Goal: Information Seeking & Learning: Learn about a topic

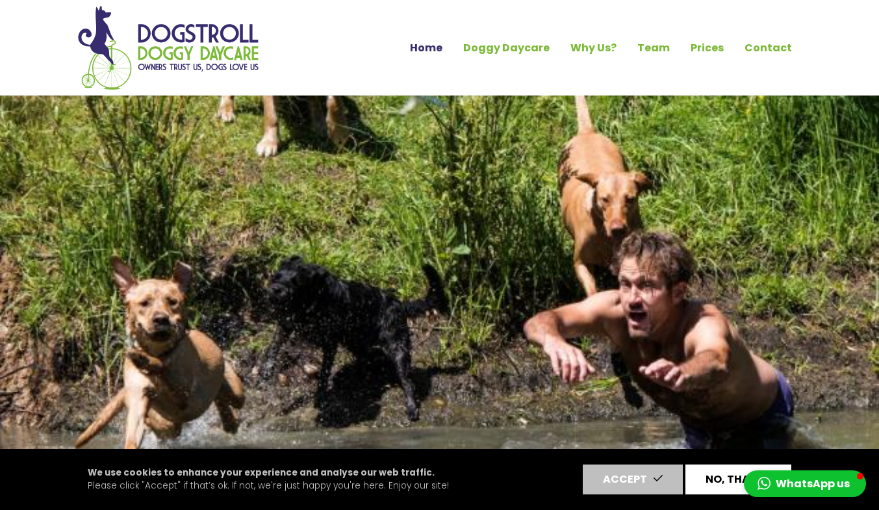
click at [733, 477] on button "No, thanks" at bounding box center [738, 479] width 106 height 30
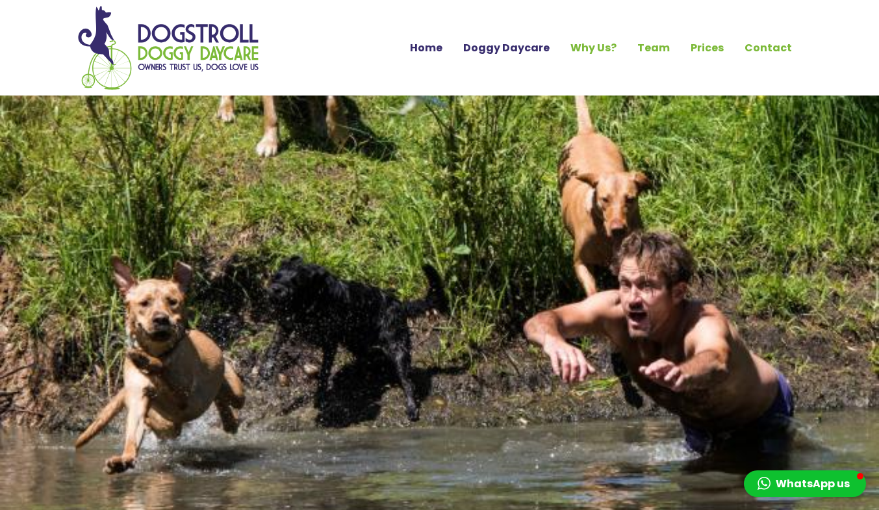
click at [525, 46] on link "Doggy Daycare" at bounding box center [506, 48] width 107 height 22
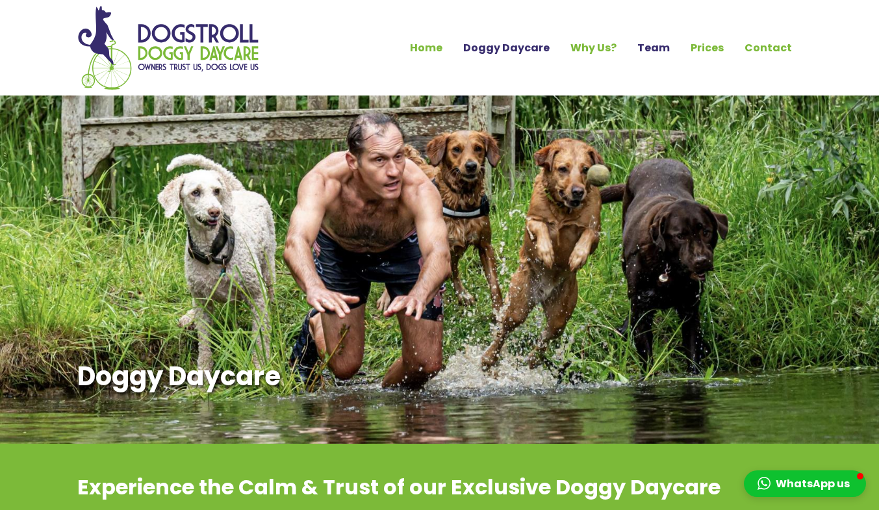
click at [663, 47] on link "Team" at bounding box center [653, 48] width 53 height 22
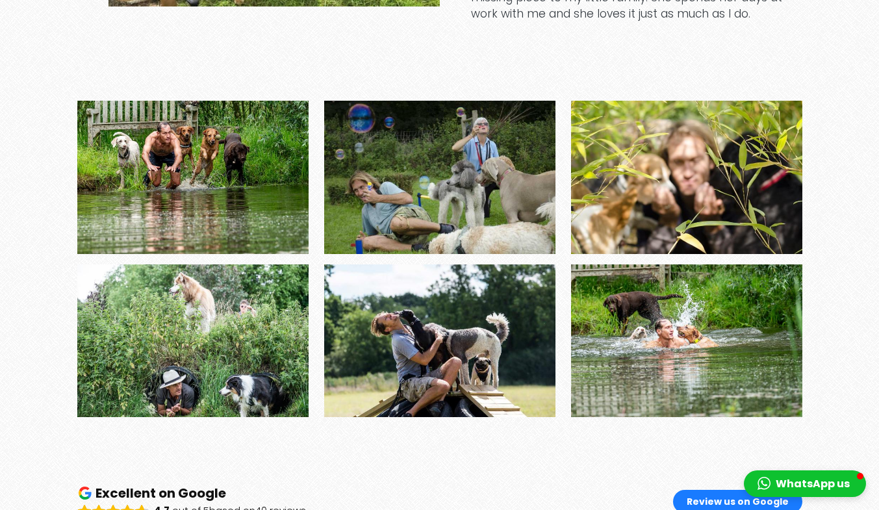
scroll to position [2338, 0]
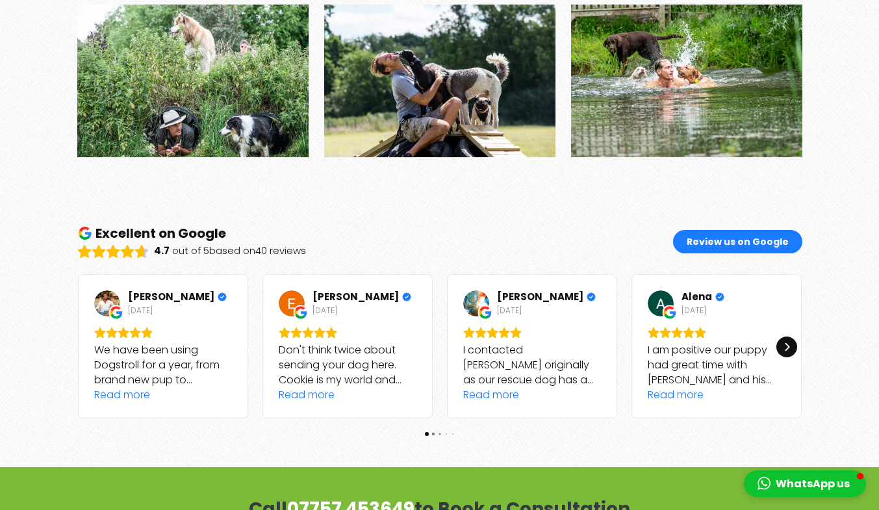
click at [790, 336] on div "Next" at bounding box center [786, 346] width 21 height 21
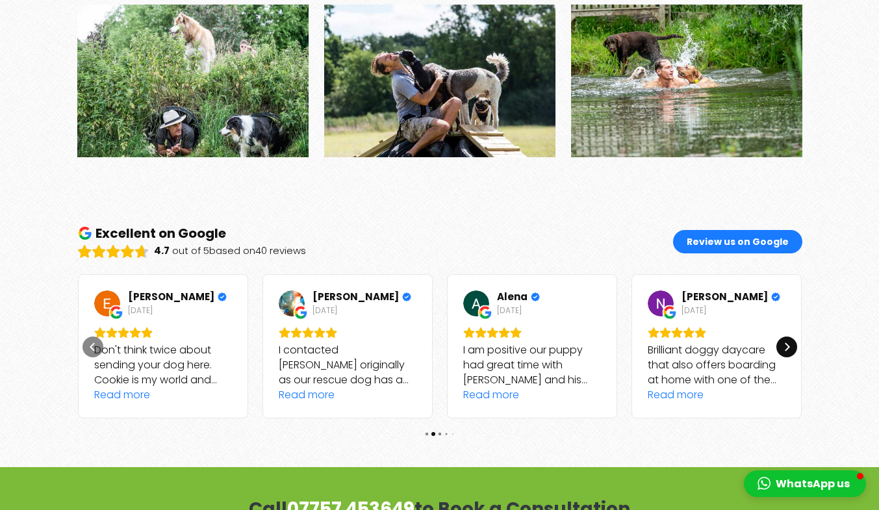
click at [790, 336] on div "Next" at bounding box center [786, 346] width 21 height 21
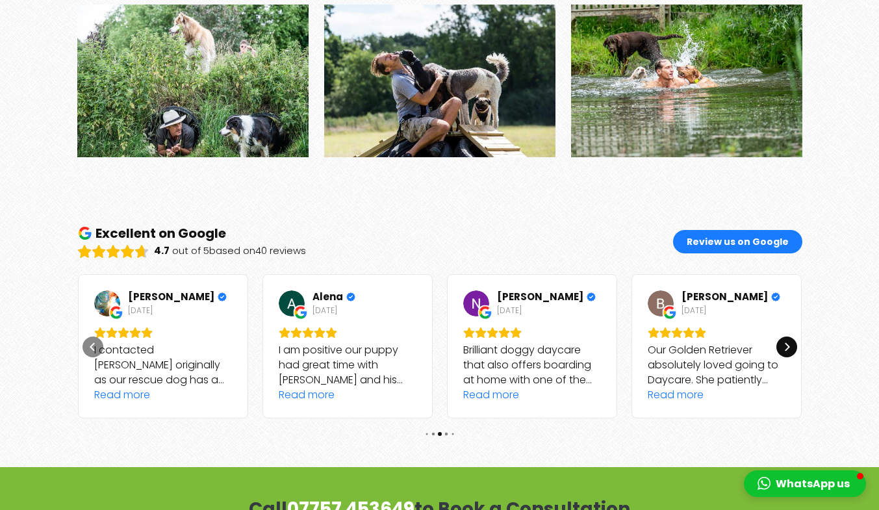
click at [790, 336] on div "Next" at bounding box center [786, 346] width 21 height 21
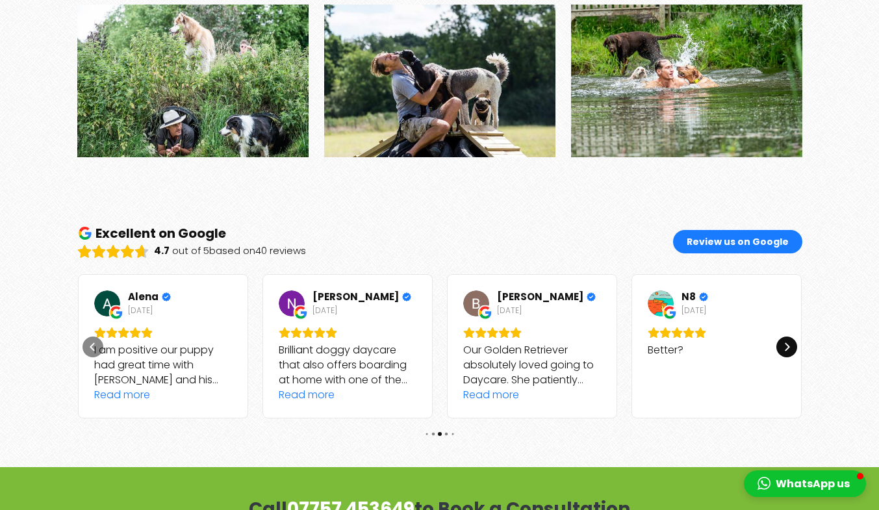
click at [790, 336] on div "Next" at bounding box center [786, 346] width 21 height 21
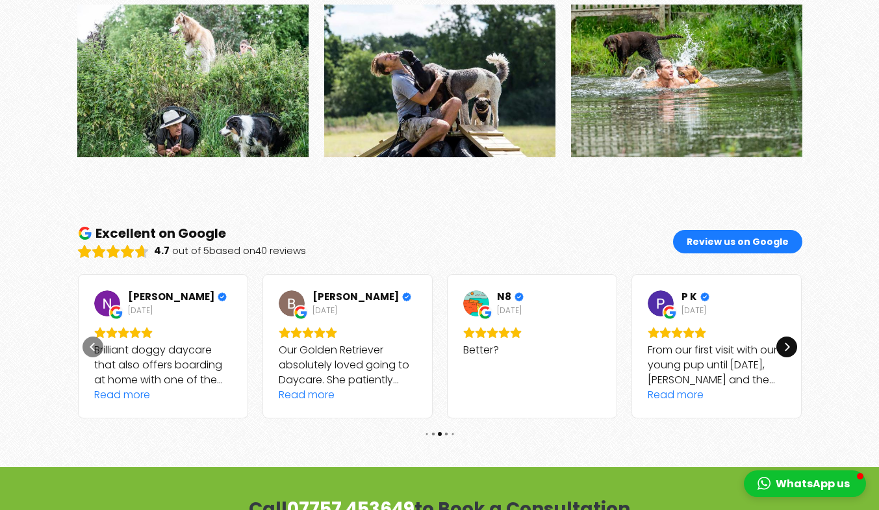
click at [790, 336] on div "Next" at bounding box center [786, 346] width 21 height 21
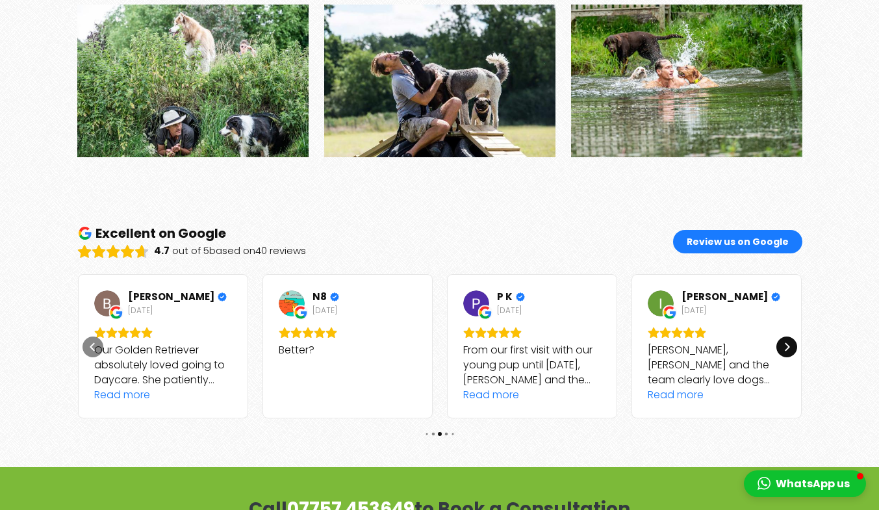
click at [790, 336] on div "Next" at bounding box center [786, 346] width 21 height 21
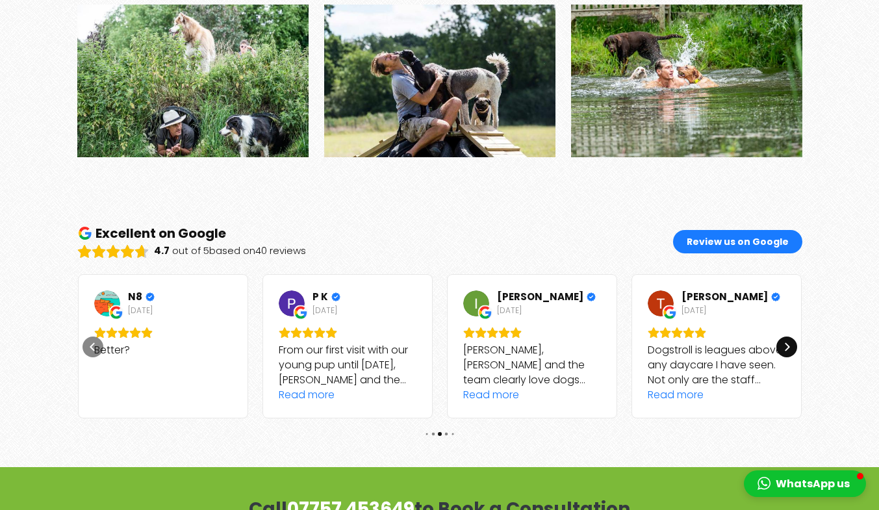
click at [790, 336] on div "Next" at bounding box center [786, 346] width 21 height 21
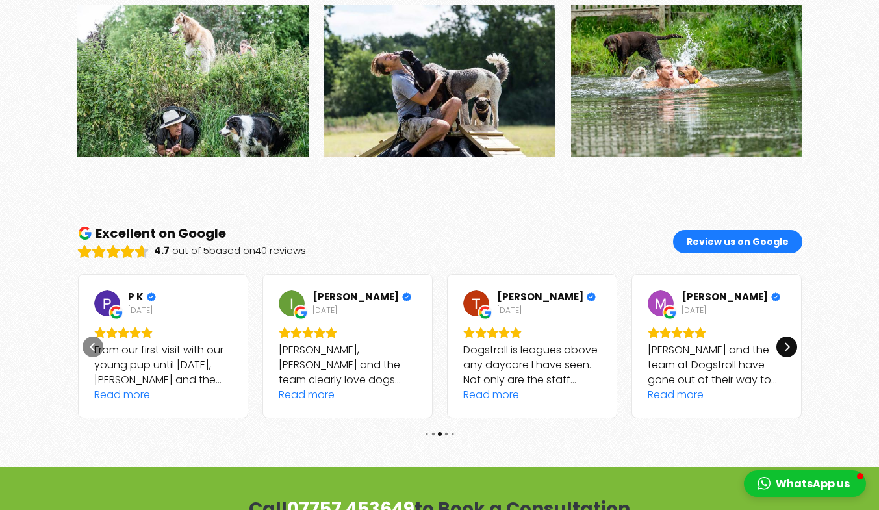
click at [790, 336] on div "Next" at bounding box center [786, 346] width 21 height 21
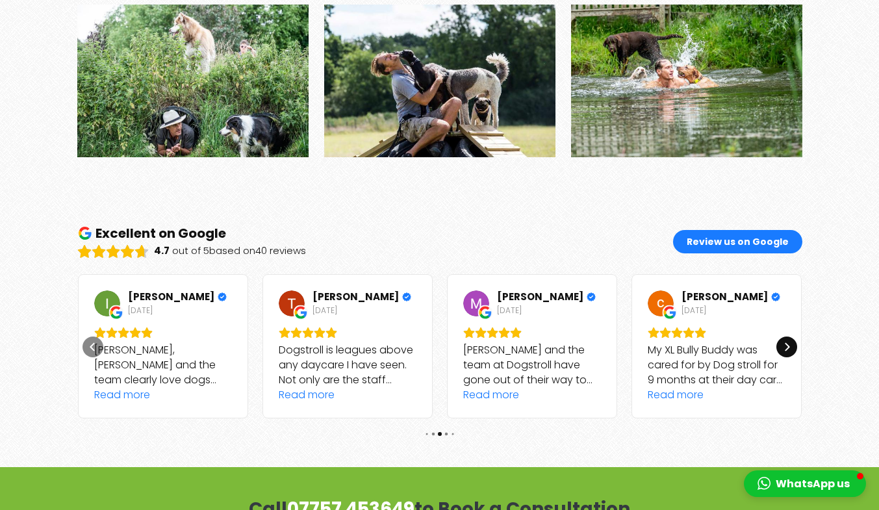
click at [790, 336] on div "Next" at bounding box center [786, 346] width 21 height 21
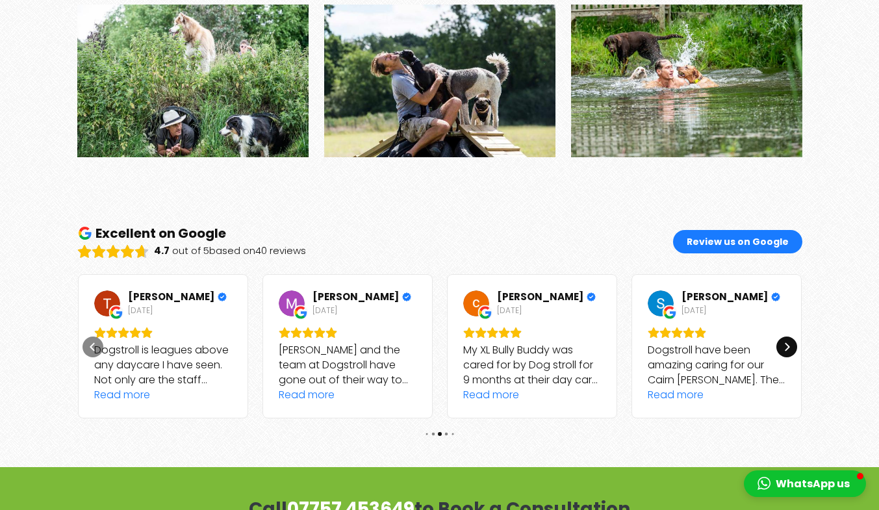
click at [790, 336] on div "Next" at bounding box center [786, 346] width 21 height 21
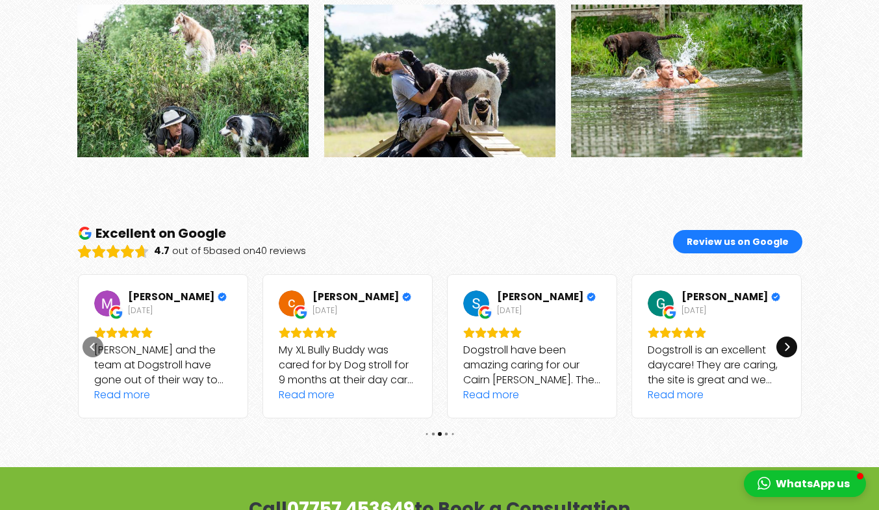
click at [790, 336] on div "Next" at bounding box center [786, 346] width 21 height 21
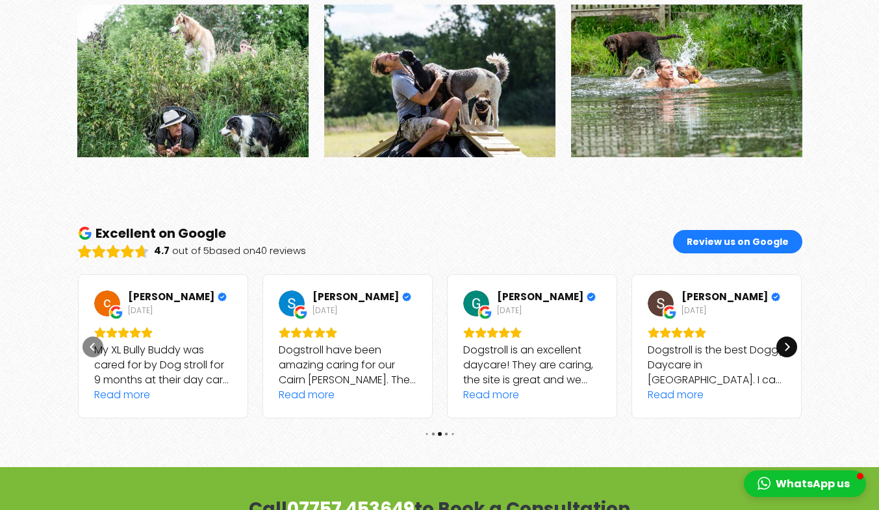
click at [790, 336] on div "Next" at bounding box center [786, 346] width 21 height 21
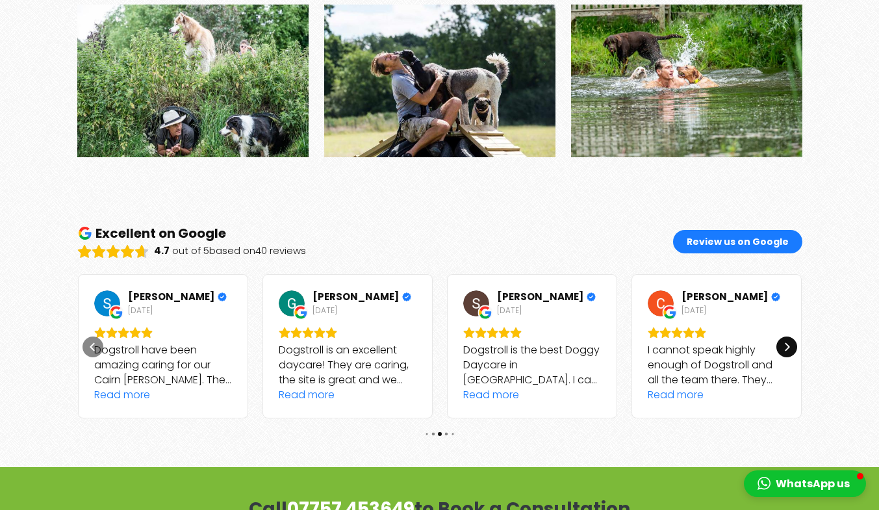
click at [790, 336] on div "Next" at bounding box center [786, 346] width 21 height 21
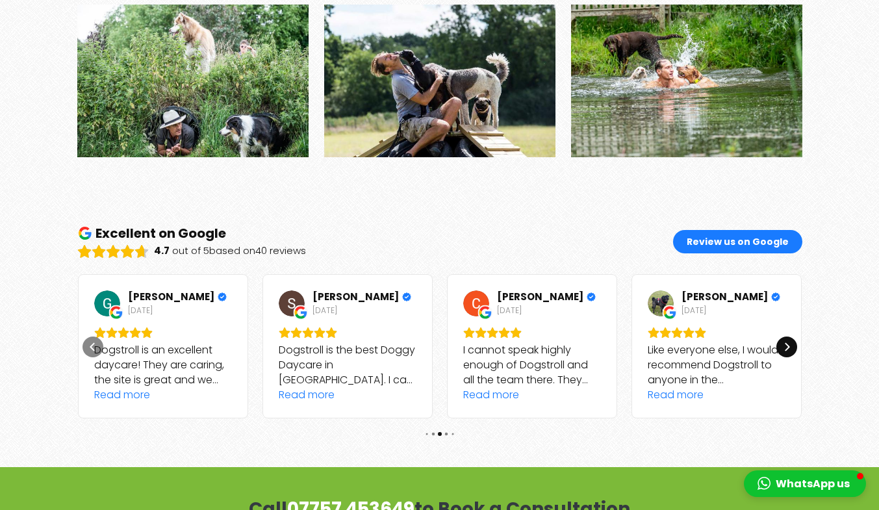
click at [790, 336] on div "Next" at bounding box center [786, 346] width 21 height 21
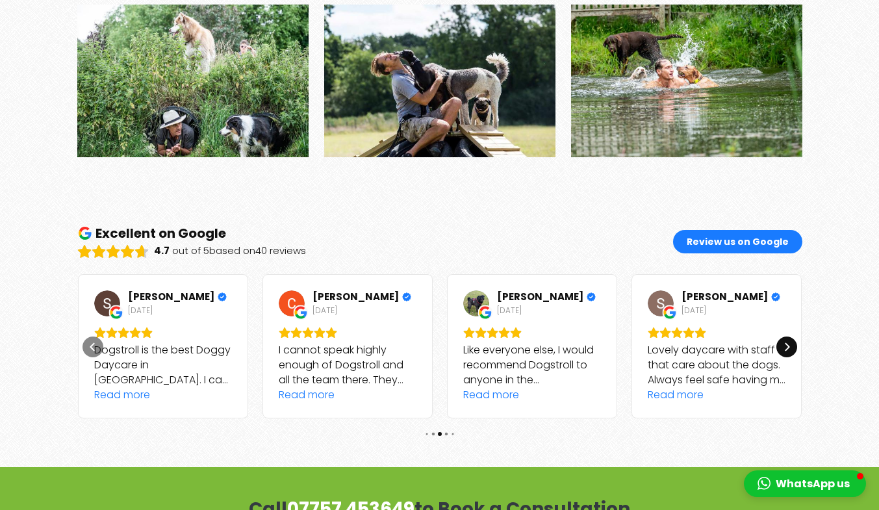
click at [790, 336] on div "Next" at bounding box center [786, 346] width 21 height 21
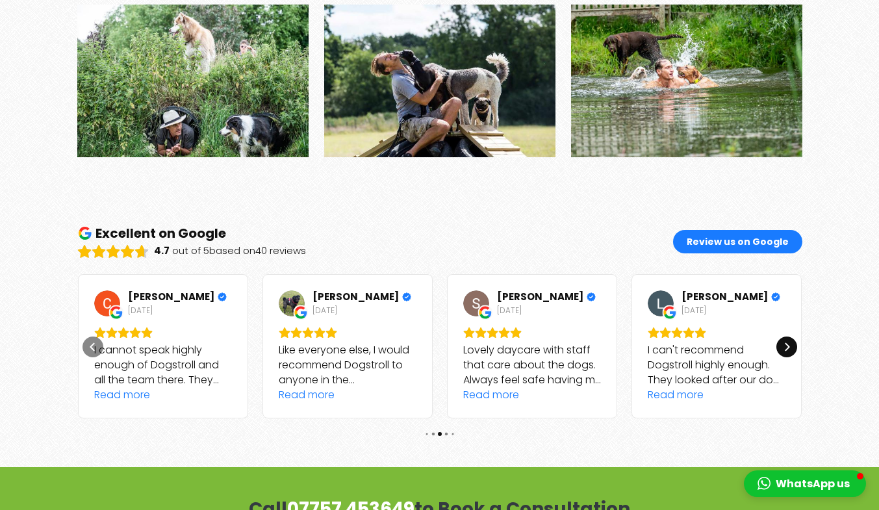
click at [790, 336] on div "Next" at bounding box center [786, 346] width 21 height 21
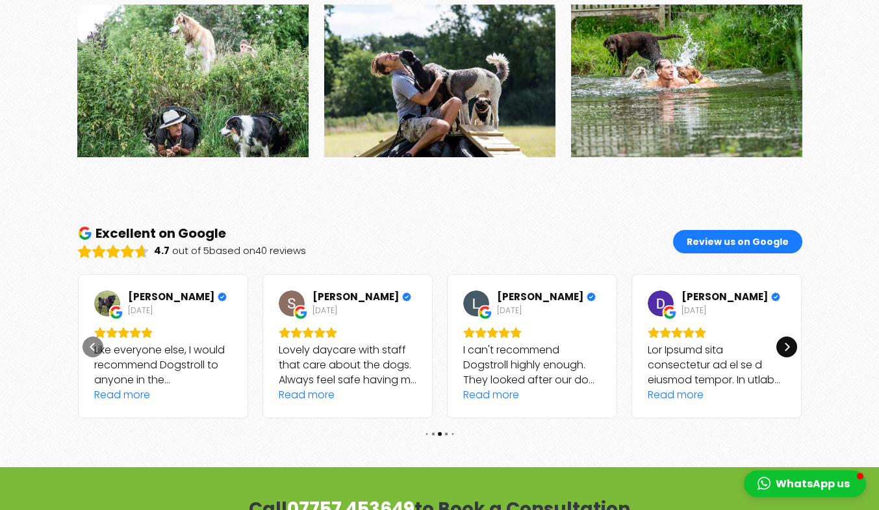
click at [790, 336] on div "Next" at bounding box center [786, 346] width 21 height 21
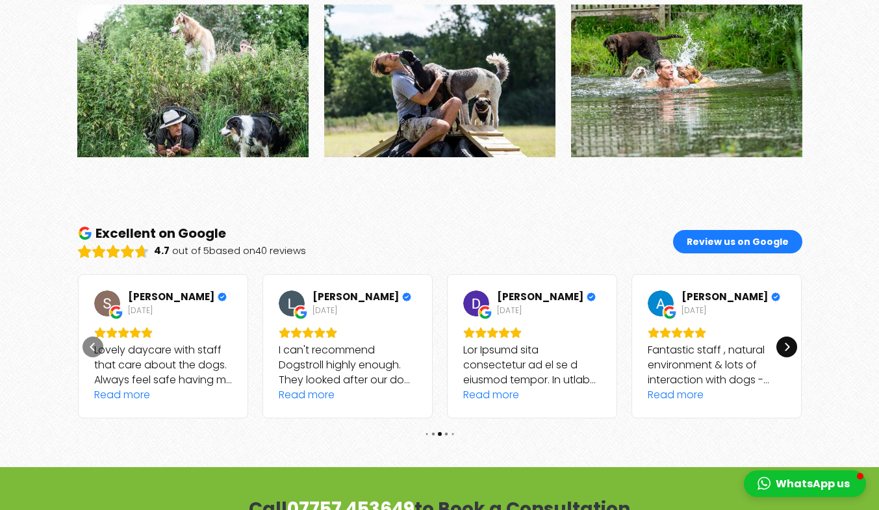
click at [790, 336] on div "Next" at bounding box center [786, 346] width 21 height 21
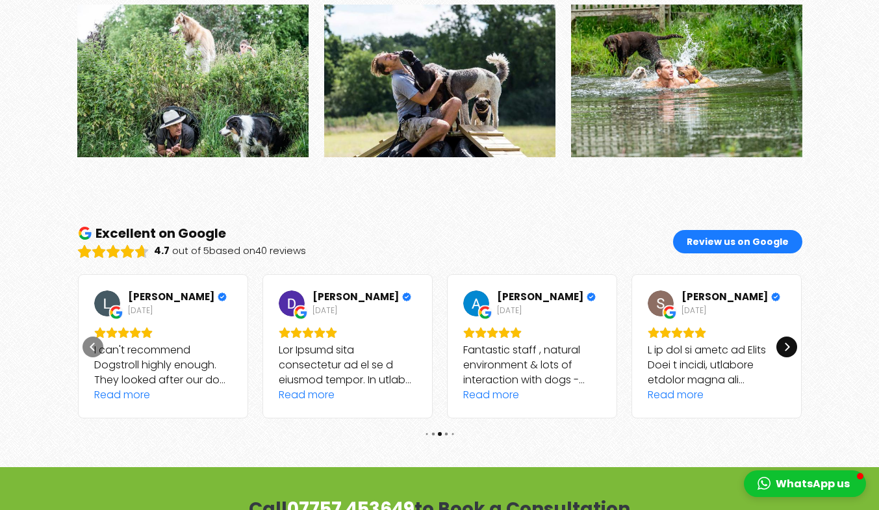
click at [790, 336] on div "Next" at bounding box center [786, 346] width 21 height 21
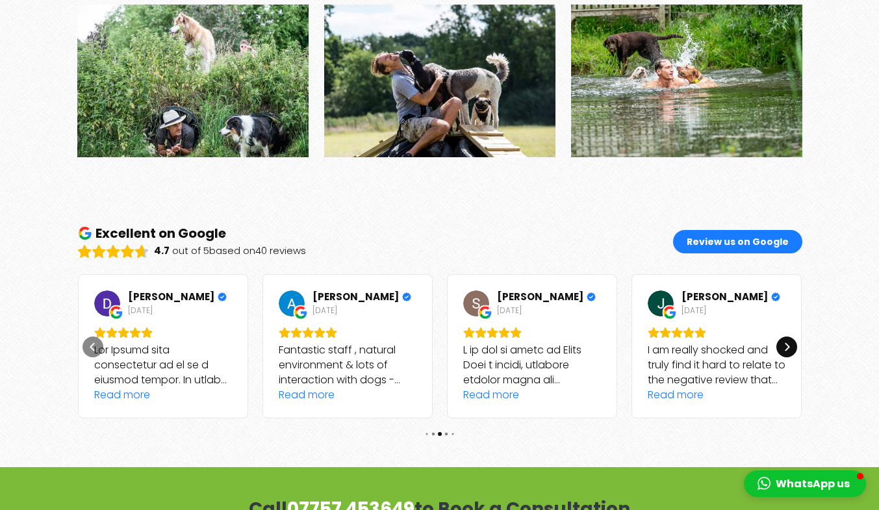
click at [790, 336] on div "Next" at bounding box center [786, 346] width 21 height 21
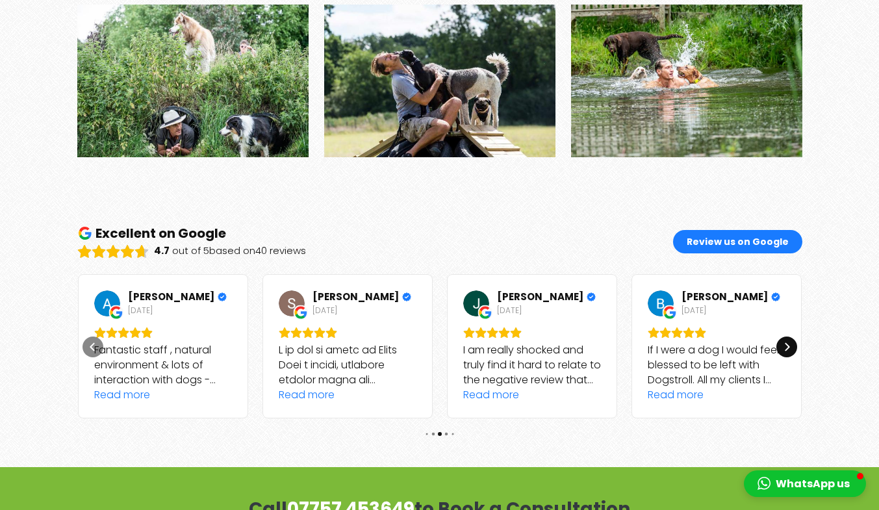
click at [790, 336] on div "Next" at bounding box center [786, 346] width 21 height 21
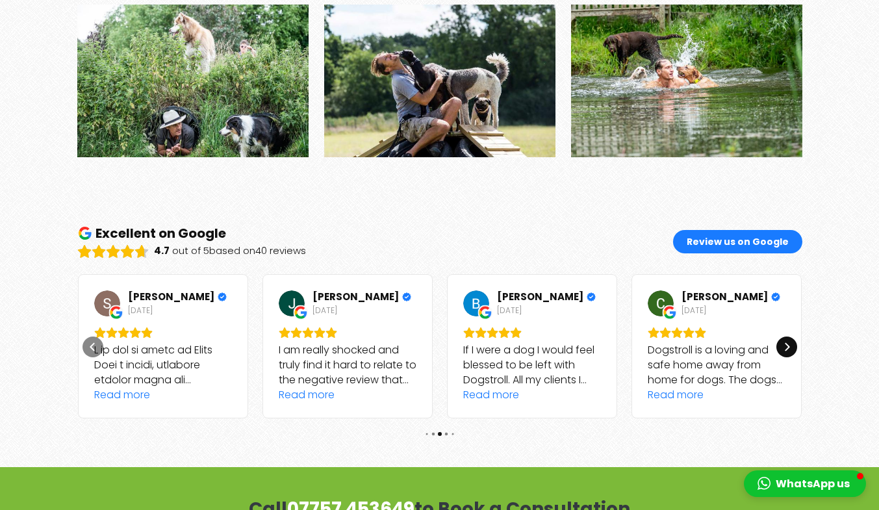
click at [790, 336] on div "Next" at bounding box center [786, 346] width 21 height 21
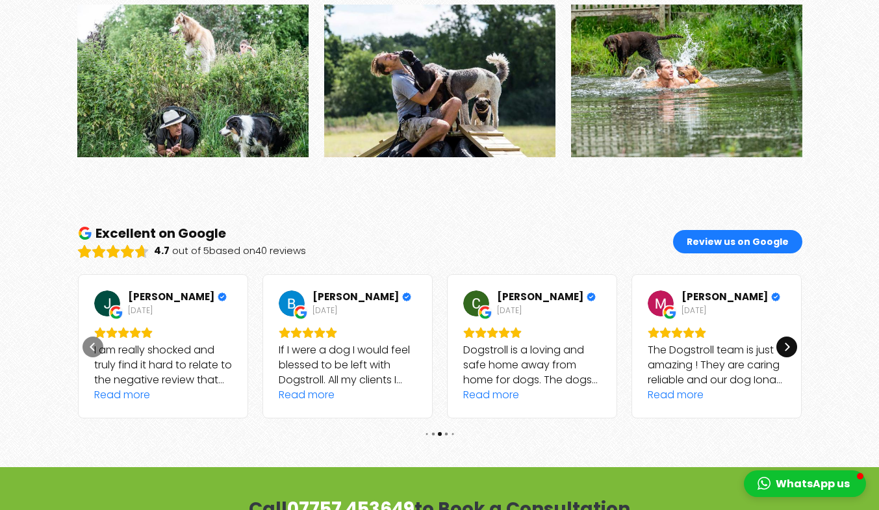
click at [790, 336] on div "Next" at bounding box center [786, 346] width 21 height 21
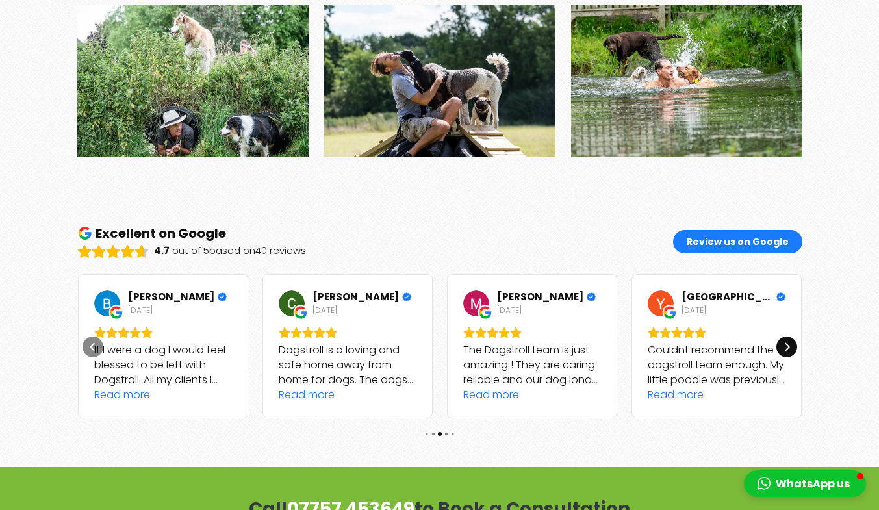
click at [790, 336] on div "Next" at bounding box center [786, 346] width 21 height 21
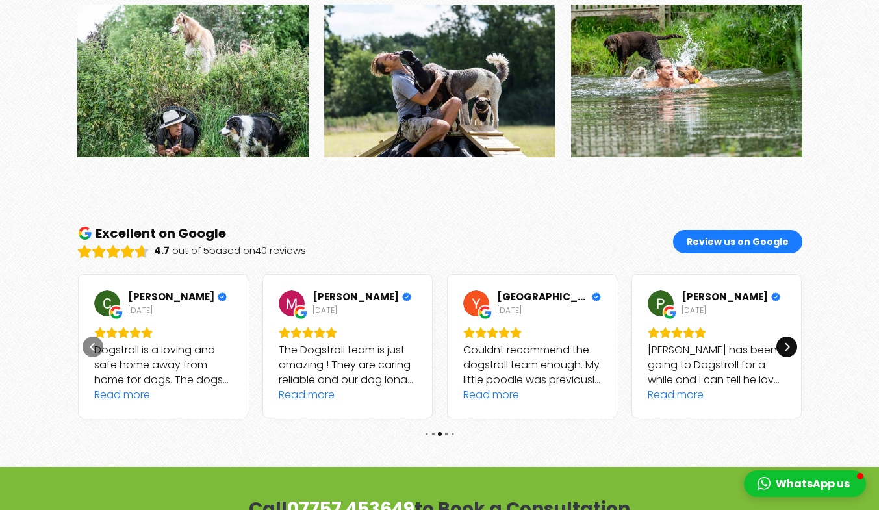
click at [790, 336] on div "Next" at bounding box center [786, 346] width 21 height 21
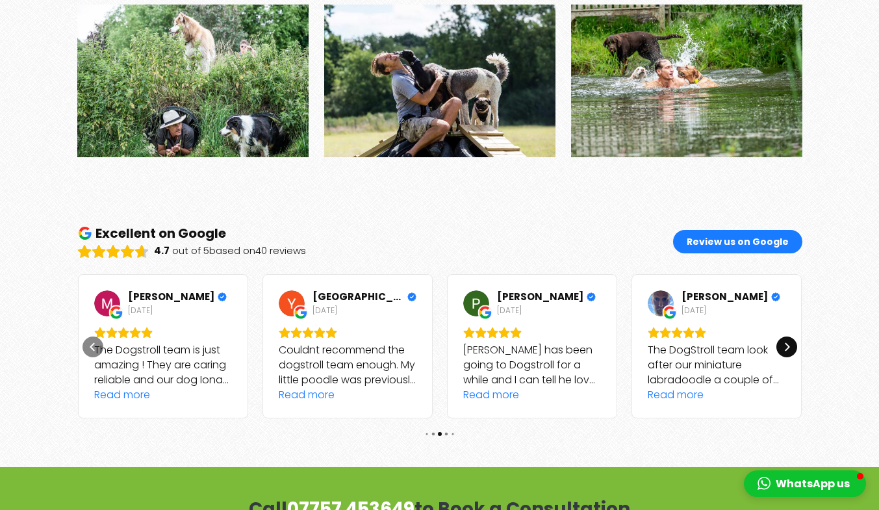
click at [790, 336] on div "Next" at bounding box center [786, 346] width 21 height 21
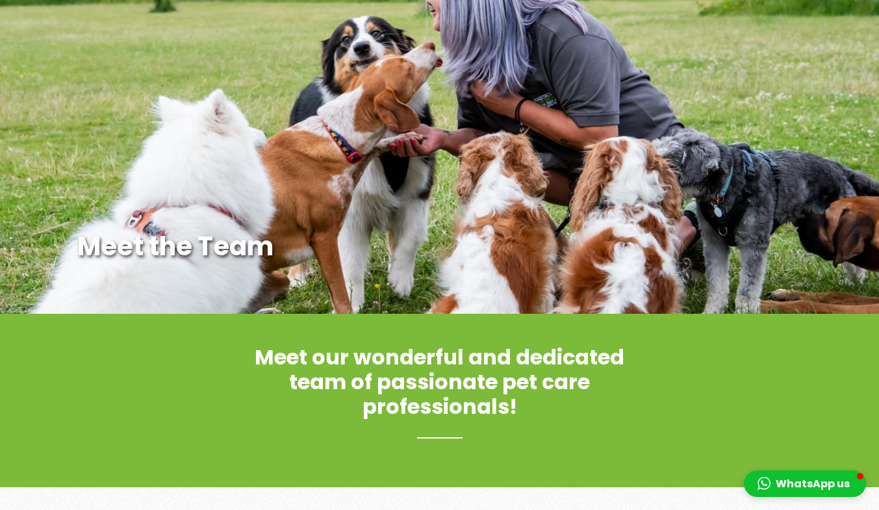
scroll to position [0, 0]
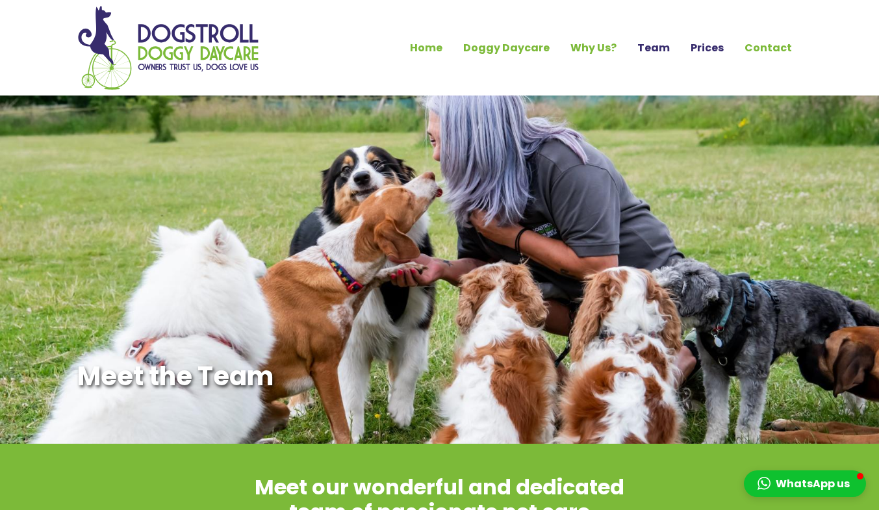
click at [713, 48] on link "Prices" at bounding box center [707, 48] width 54 height 22
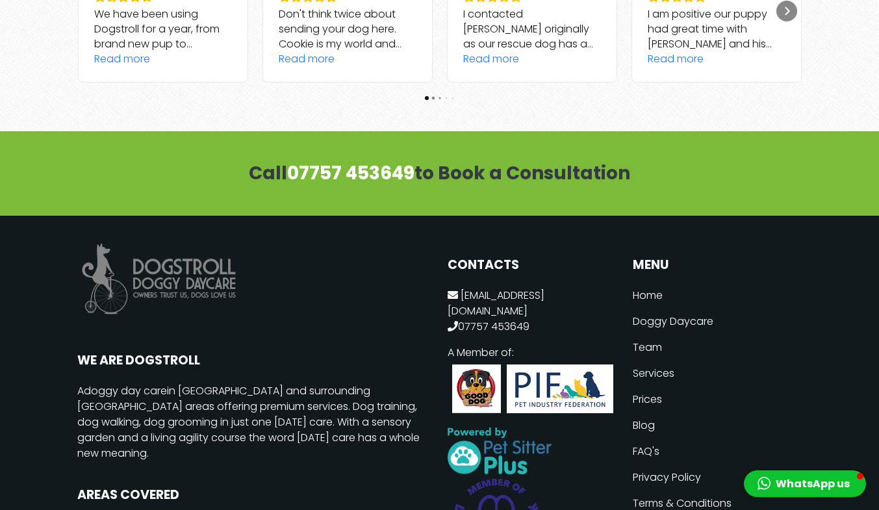
scroll to position [2060, 0]
